Goal: Information Seeking & Learning: Learn about a topic

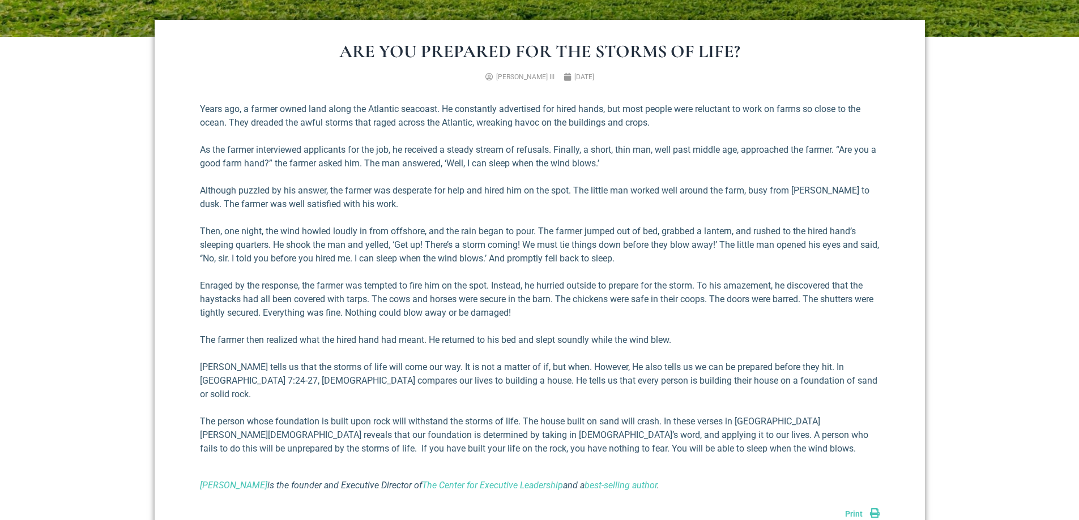
scroll to position [453, 0]
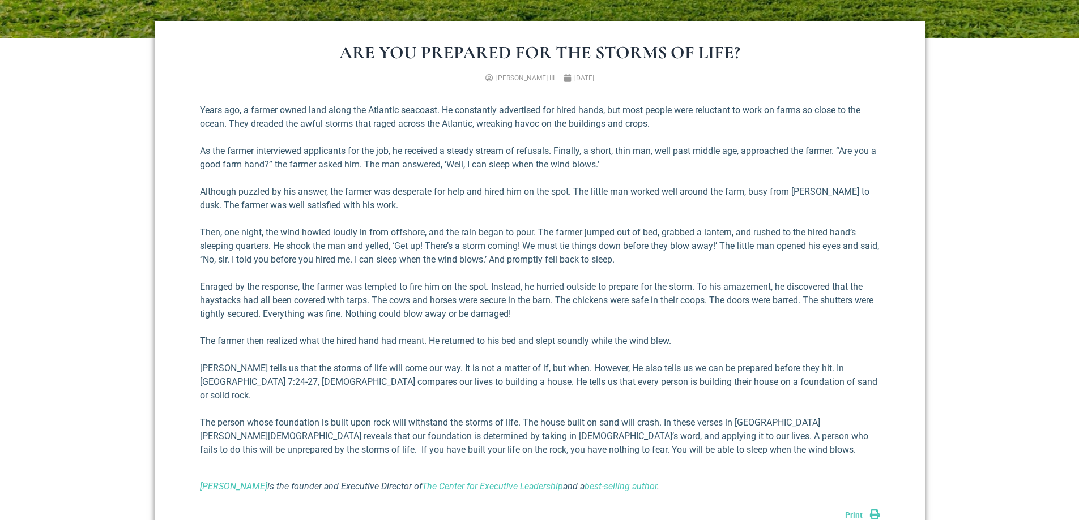
drag, startPoint x: 563, startPoint y: 196, endPoint x: 563, endPoint y: 203, distance: 6.8
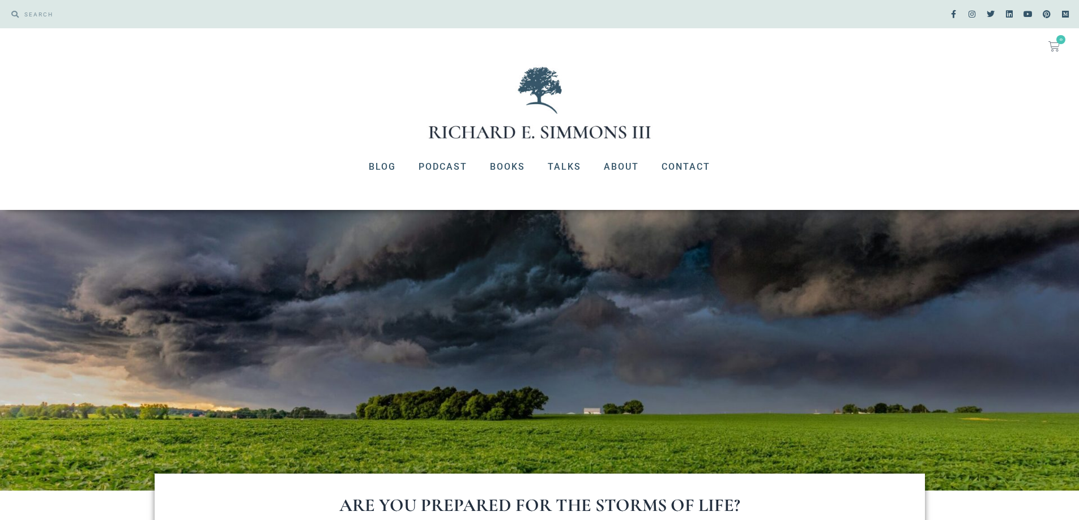
scroll to position [453, 0]
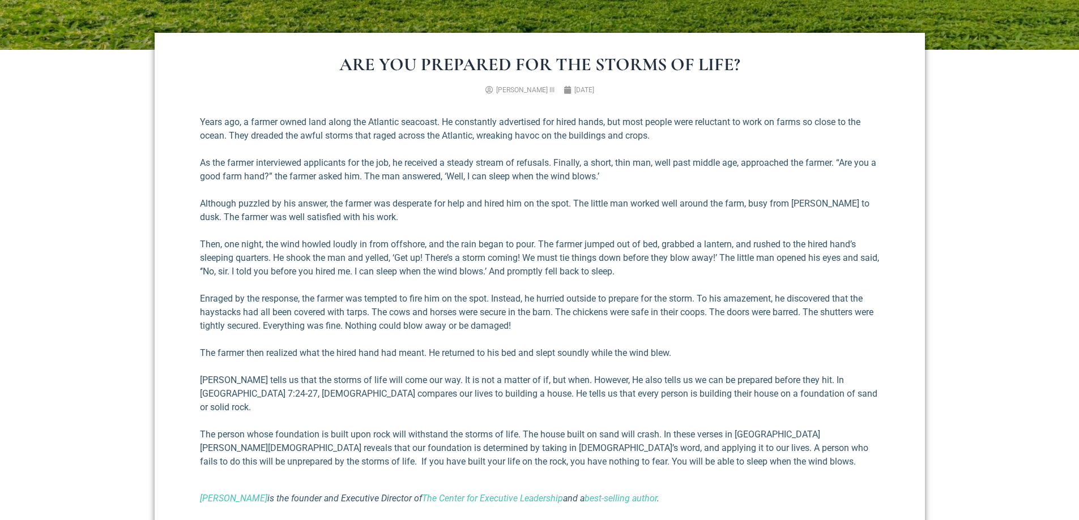
scroll to position [453, 0]
